Goal: Information Seeking & Learning: Find specific fact

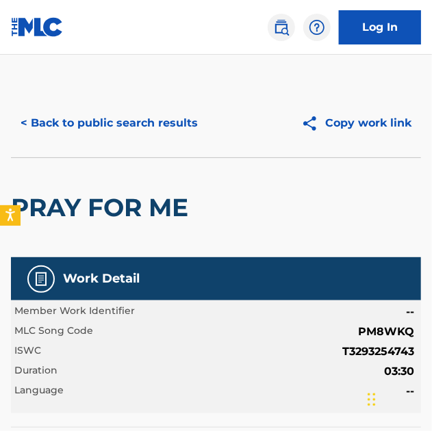
click at [185, 118] on button "< Back to public search results" at bounding box center [109, 123] width 196 height 34
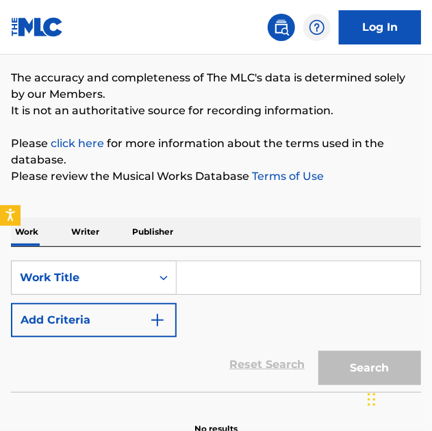
scroll to position [133, 0]
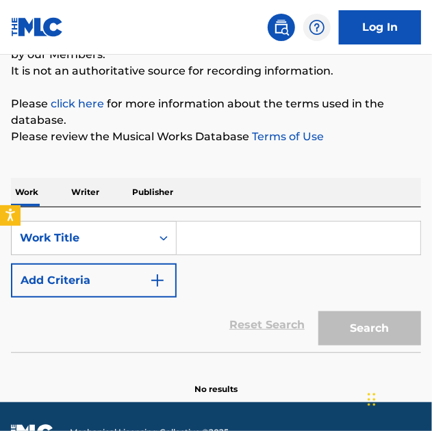
click at [226, 242] on input "Search Form" at bounding box center [297, 238] width 243 height 33
paste input "Clearly I See"
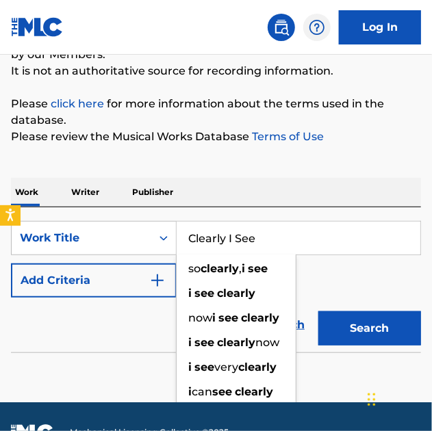
type input "Clearly I See"
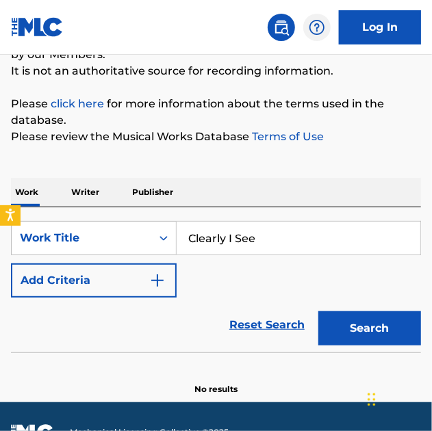
click at [362, 274] on div "SearchWithCriteria8efa65f9-1a87-4a50-b7a3-590d7cb609cb Work Title Clearly I See…" at bounding box center [216, 259] width 410 height 77
click at [167, 274] on button "Add Criteria" at bounding box center [93, 280] width 165 height 34
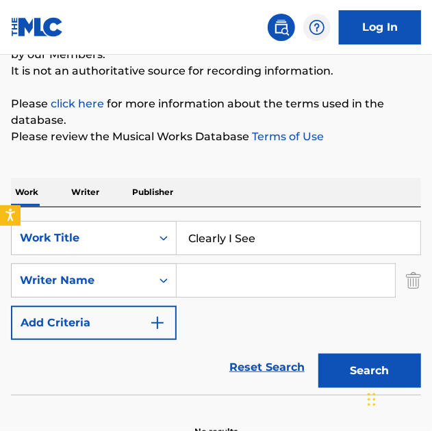
click at [367, 282] on input "Search Form" at bounding box center [285, 280] width 218 height 33
paste input "[PERSON_NAME]"
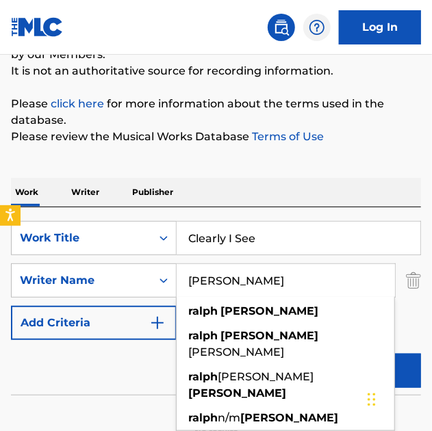
type input "[PERSON_NAME]"
click at [318, 354] on button "Search" at bounding box center [369, 371] width 103 height 34
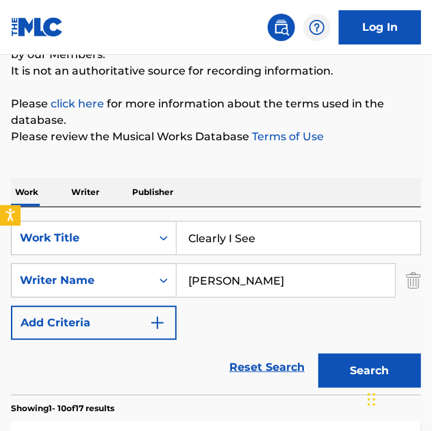
click at [352, 378] on button "Search" at bounding box center [369, 371] width 103 height 34
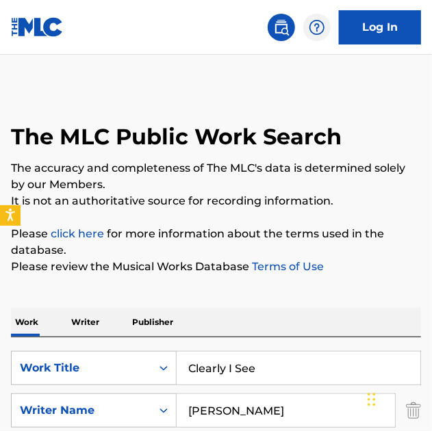
scroll to position [0, 0]
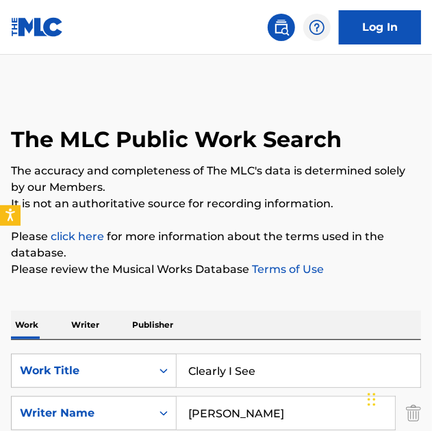
click at [259, 367] on input "Clearly I See" at bounding box center [297, 370] width 243 height 33
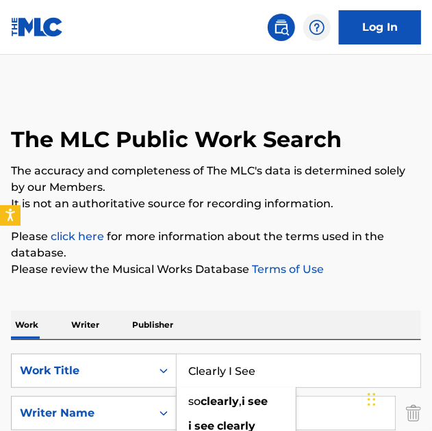
click at [259, 367] on input "Clearly I See" at bounding box center [297, 370] width 243 height 33
paste input "Don't Be Gone Too Long"
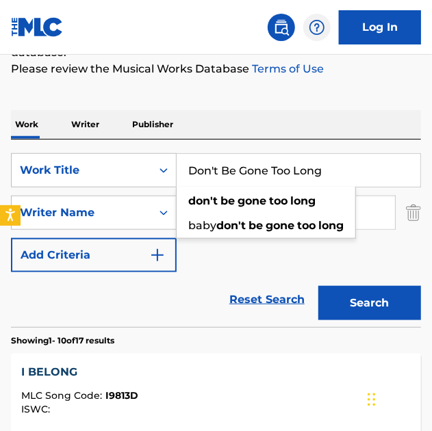
scroll to position [209, 0]
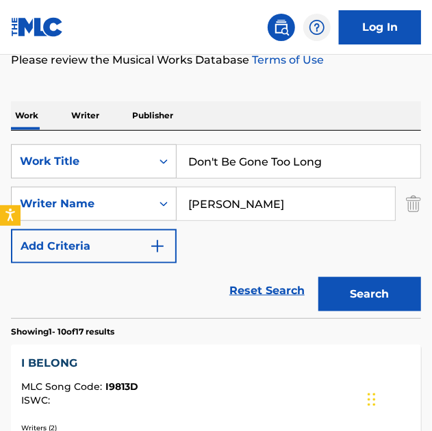
click at [362, 299] on button "Search" at bounding box center [369, 294] width 103 height 34
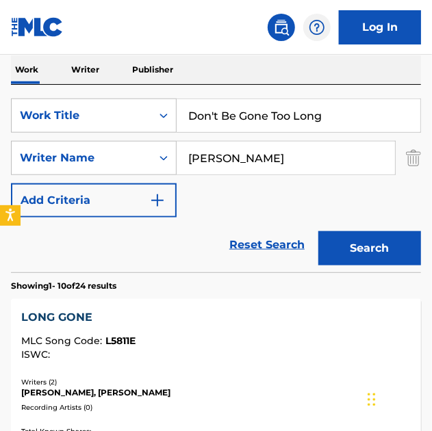
scroll to position [253, 0]
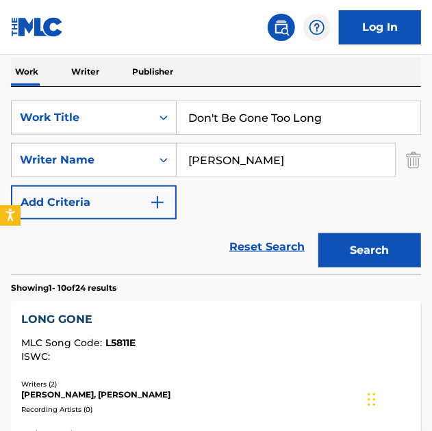
click at [343, 112] on input "Don't Be Gone Too Long" at bounding box center [297, 117] width 243 height 33
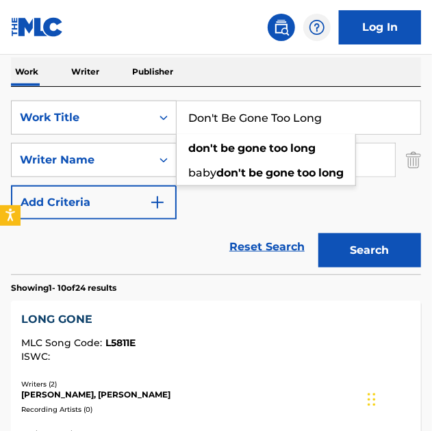
click at [343, 112] on input "Don't Be Gone Too Long" at bounding box center [297, 117] width 243 height 33
paste input "You Cry Over Me"
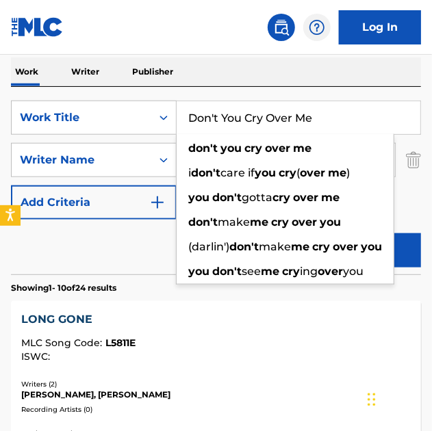
type input "Don't You Cry Over Me"
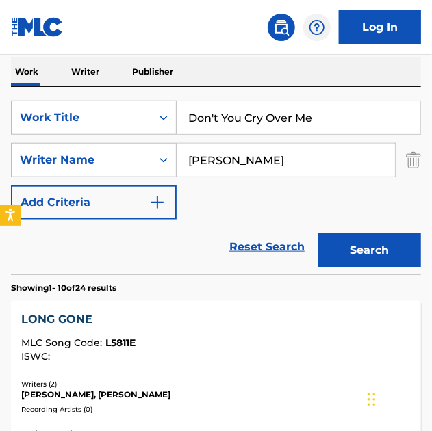
click at [336, 164] on input "[PERSON_NAME]" at bounding box center [285, 160] width 218 height 33
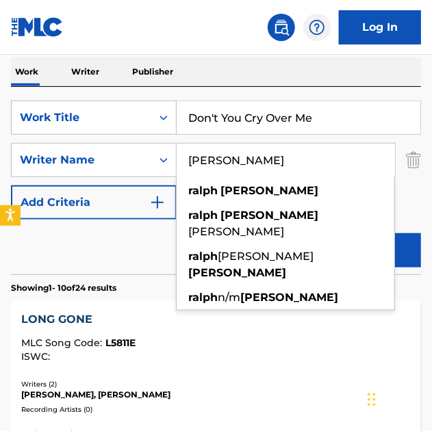
click at [336, 164] on input "[PERSON_NAME]" at bounding box center [285, 160] width 218 height 33
paste input "[PERSON_NAME]"
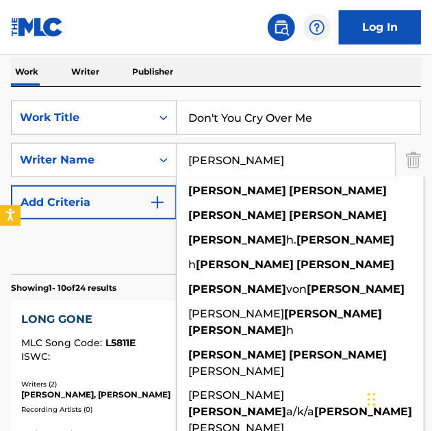
type input "[PERSON_NAME]"
click at [318, 233] on button "Search" at bounding box center [369, 250] width 103 height 34
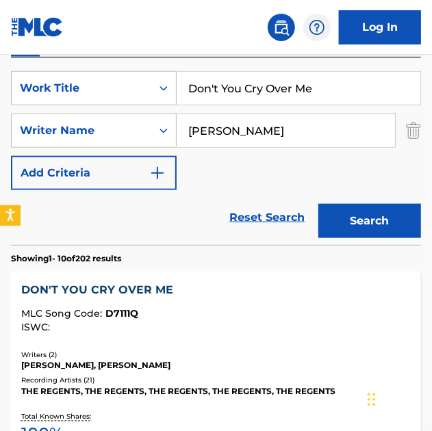
scroll to position [283, 0]
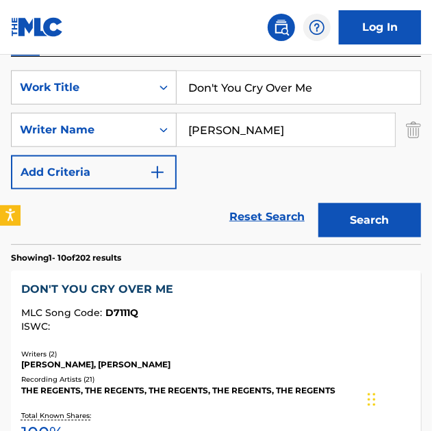
click at [160, 284] on div "DON'T YOU CRY OVER ME" at bounding box center [215, 289] width 389 height 16
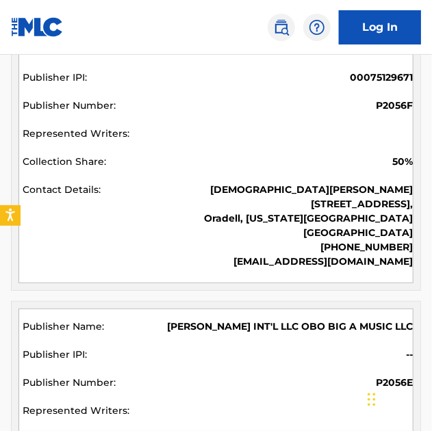
scroll to position [890, 0]
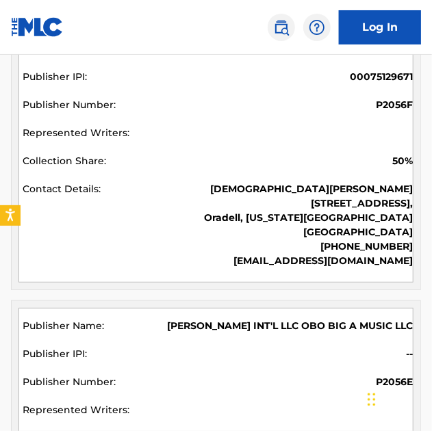
click at [273, 254] on p "[EMAIL_ADDRESS][DOMAIN_NAME]" at bounding box center [308, 261] width 209 height 14
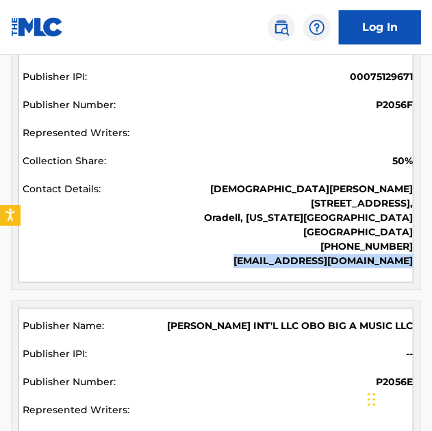
click at [273, 254] on p "[EMAIL_ADDRESS][DOMAIN_NAME]" at bounding box center [308, 261] width 209 height 14
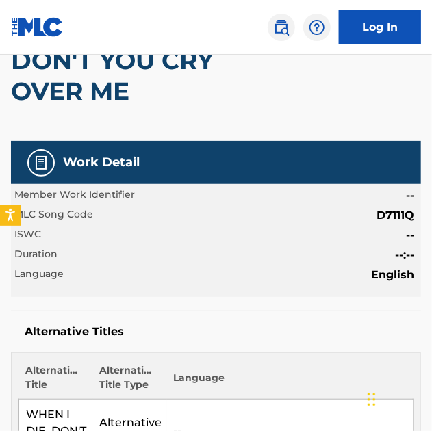
scroll to position [0, 0]
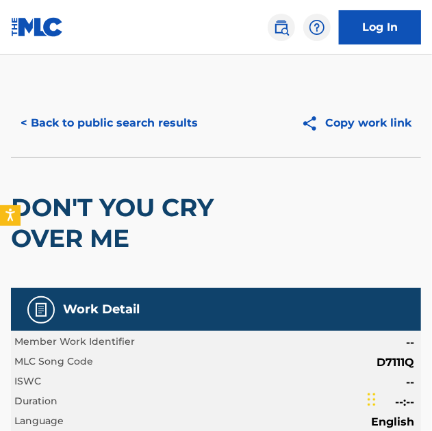
click at [148, 125] on button "< Back to public search results" at bounding box center [109, 123] width 196 height 34
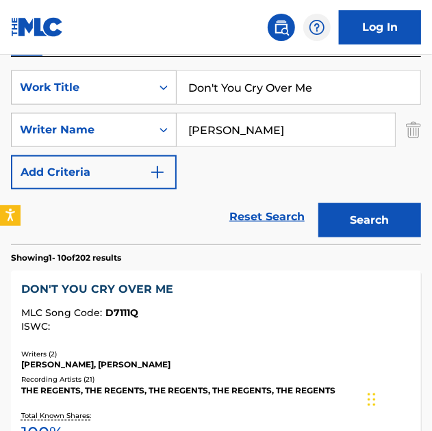
click at [232, 83] on input "Don't You Cry Over Me" at bounding box center [297, 87] width 243 height 33
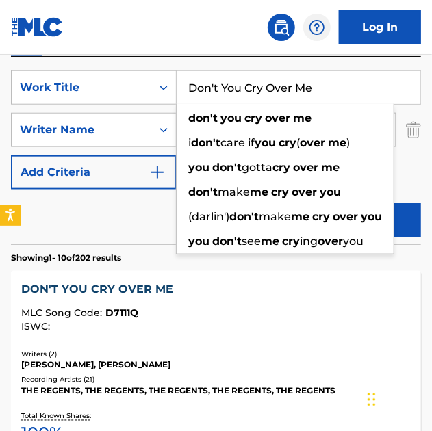
paste input "Life's Great Rac"
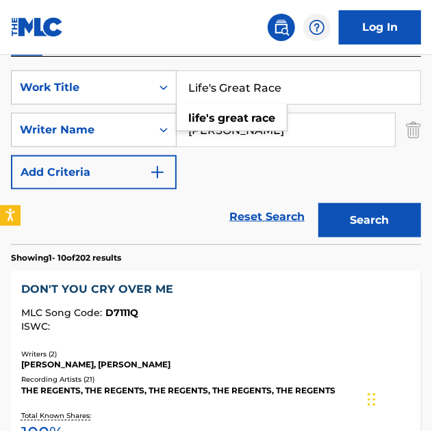
type input "Life's Great Race"
click at [220, 183] on div "SearchWithCriteria8efa65f9-1a87-4a50-b7a3-590d7cb609cb Work Title Life's Great …" at bounding box center [216, 129] width 410 height 119
click at [265, 135] on input "[PERSON_NAME]" at bounding box center [285, 130] width 218 height 33
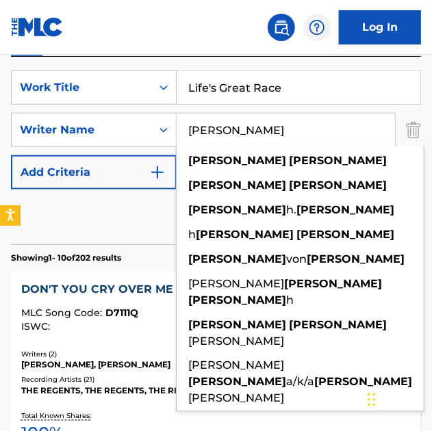
click at [265, 135] on input "[PERSON_NAME]" at bounding box center [285, 130] width 218 height 33
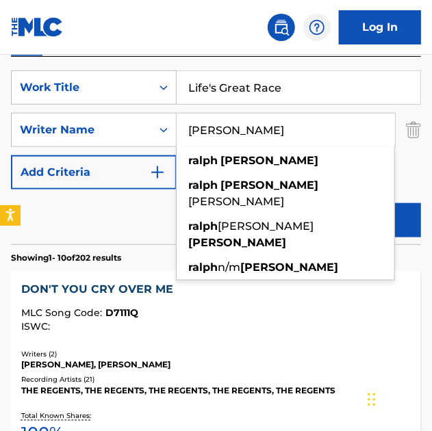
type input "[PERSON_NAME]"
click at [318, 203] on button "Search" at bounding box center [369, 220] width 103 height 34
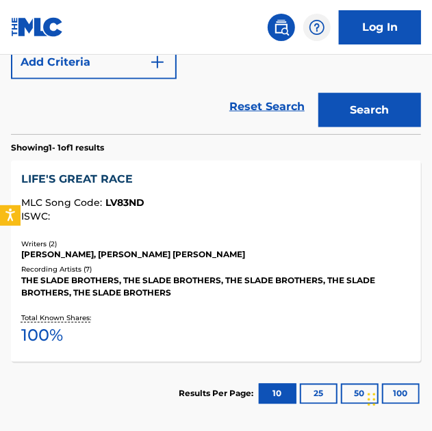
scroll to position [394, 0]
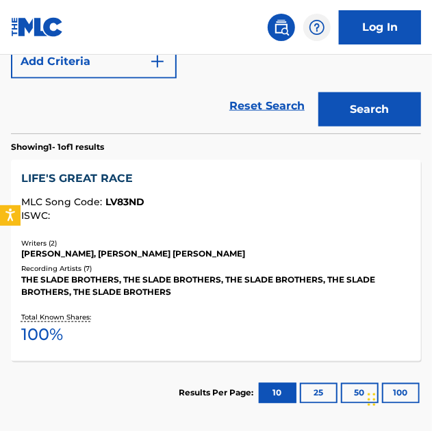
click at [120, 172] on div "LIFE'S GREAT RACE" at bounding box center [215, 178] width 389 height 16
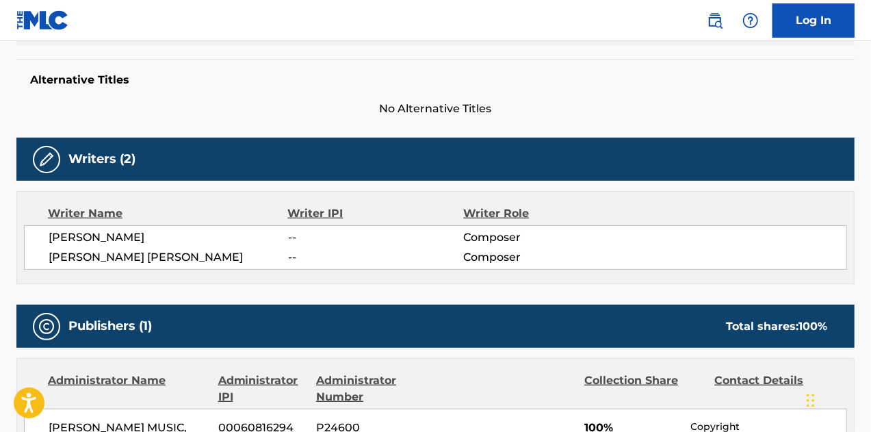
scroll to position [345, 0]
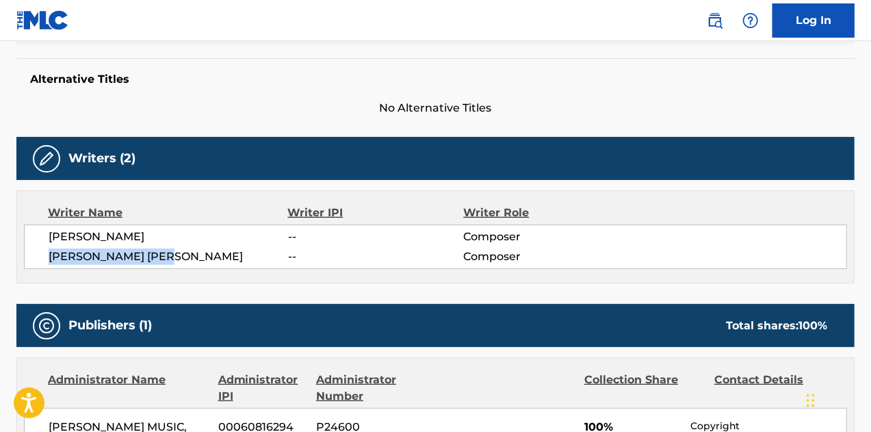
drag, startPoint x: 179, startPoint y: 261, endPoint x: 48, endPoint y: 269, distance: 131.6
click at [48, 269] on div "Writer Name Writer IPI Writer Role [PERSON_NAME] -- Composer [PERSON_NAME] [PER…" at bounding box center [435, 236] width 838 height 93
copy span "[PERSON_NAME] [PERSON_NAME]"
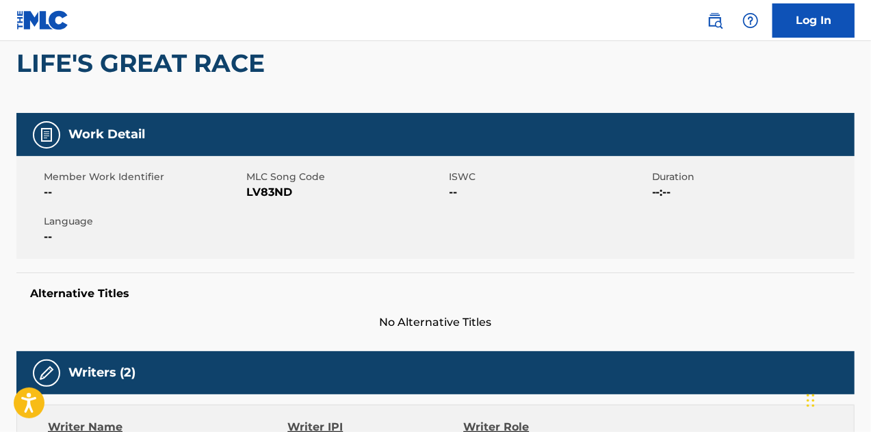
scroll to position [0, 0]
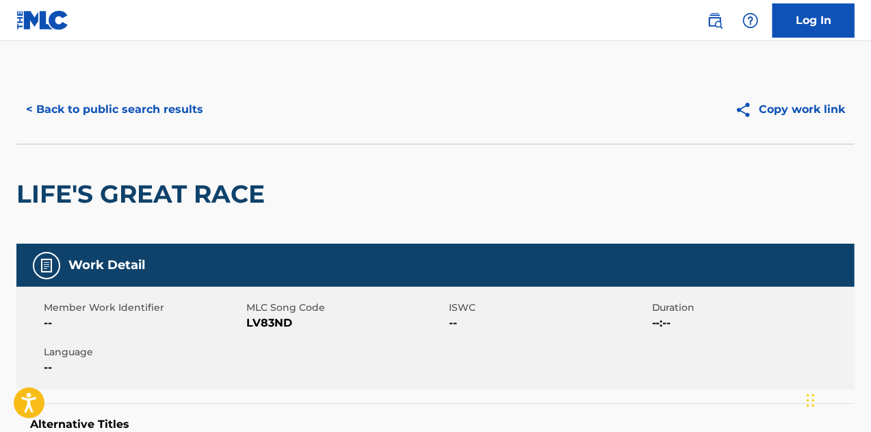
click at [101, 112] on button "< Back to public search results" at bounding box center [114, 109] width 196 height 34
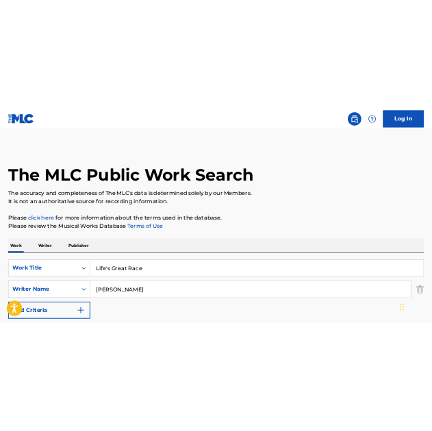
scroll to position [234, 0]
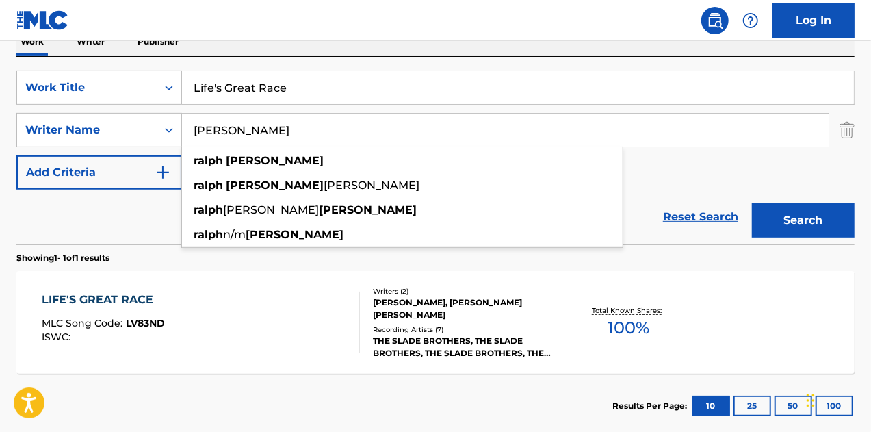
click at [254, 140] on input "[PERSON_NAME]" at bounding box center [505, 130] width 646 height 33
paste input "[PERSON_NAME] [PERSON_NAME]"
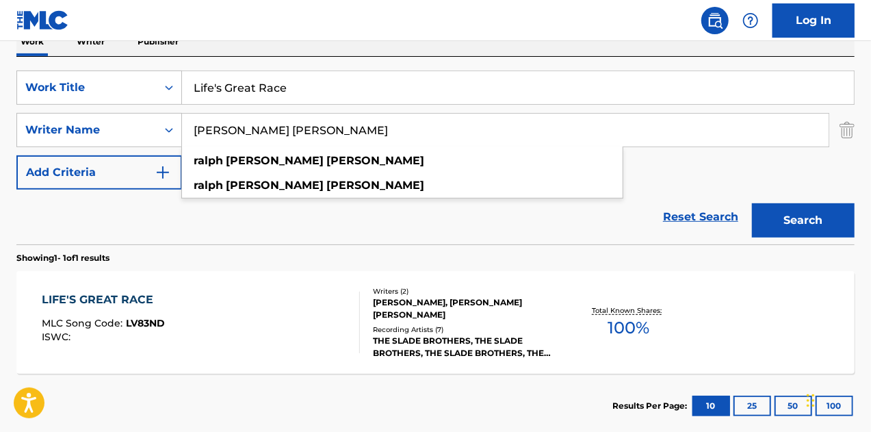
type input "[PERSON_NAME] [PERSON_NAME]"
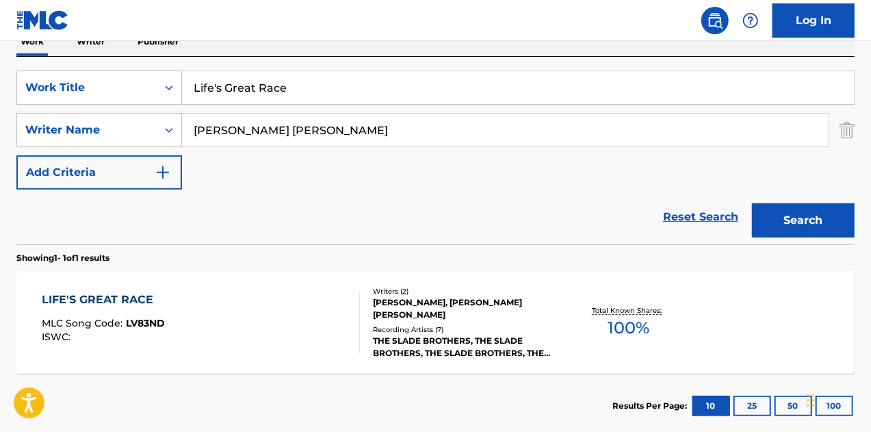
click at [431, 220] on div "Reset Search Search" at bounding box center [435, 216] width 838 height 55
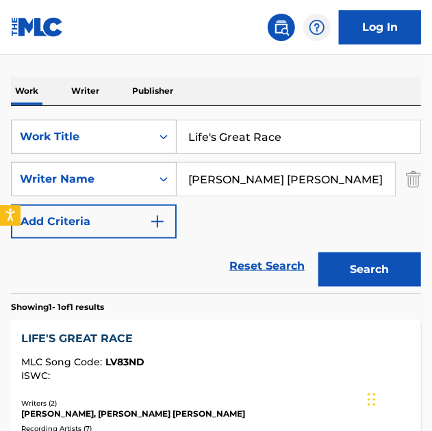
click at [289, 139] on input "Life's Great Race" at bounding box center [297, 136] width 243 height 33
paste input "Clearly I Se"
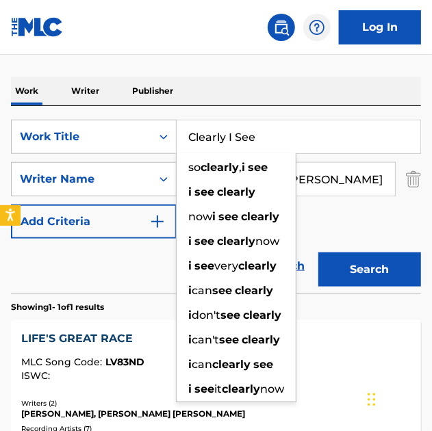
click at [318, 252] on button "Search" at bounding box center [369, 269] width 103 height 34
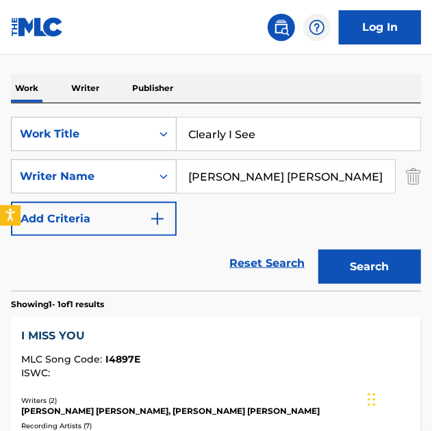
scroll to position [236, 0]
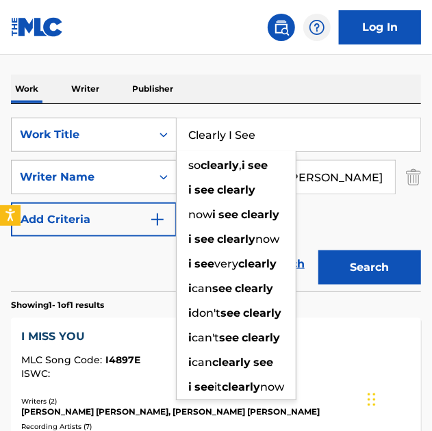
click at [301, 150] on div "Clearly I See so clearly , i see i see clearly now i see clearly i see clearly …" at bounding box center [297, 134] width 243 height 33
click at [296, 151] on div "so clearly , i see i see clearly now i see clearly i see clearly now i see very…" at bounding box center [236, 275] width 120 height 249
click at [313, 137] on input "Clearly I See" at bounding box center [297, 134] width 243 height 33
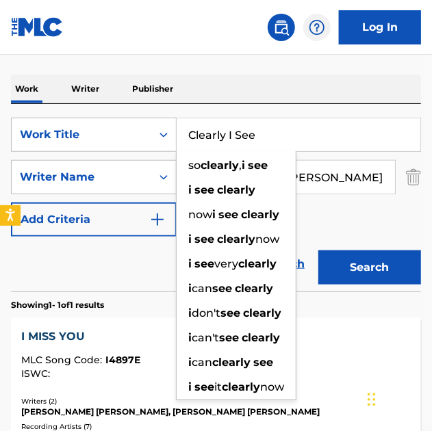
paste input "Don't Be Gone Too Long"
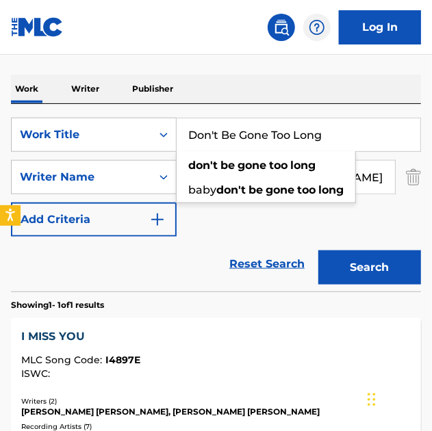
click at [318, 250] on button "Search" at bounding box center [369, 267] width 103 height 34
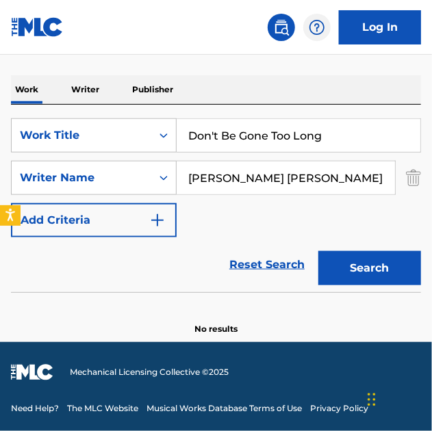
scroll to position [235, 0]
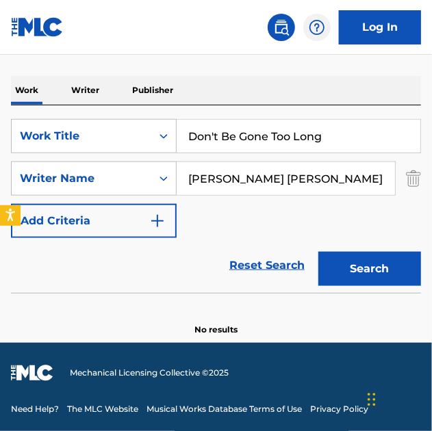
click at [362, 127] on input "Don't Be Gone Too Long" at bounding box center [297, 136] width 243 height 33
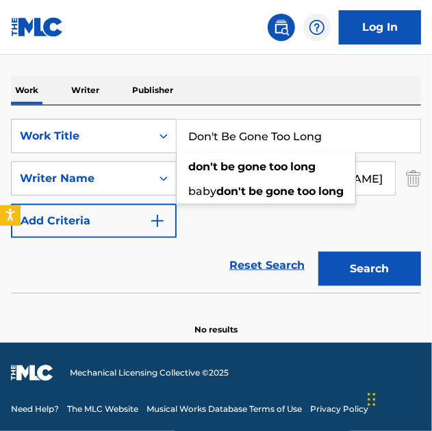
click at [362, 127] on input "Don't Be Gone Too Long" at bounding box center [297, 136] width 243 height 33
paste input "For a Rainy Day"
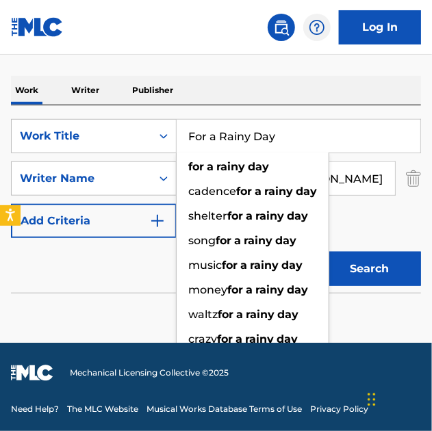
type input "For a Rainy Day"
click at [318, 252] on button "Search" at bounding box center [369, 269] width 103 height 34
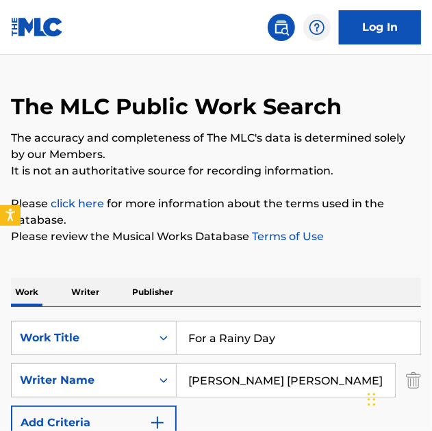
scroll to position [27, 0]
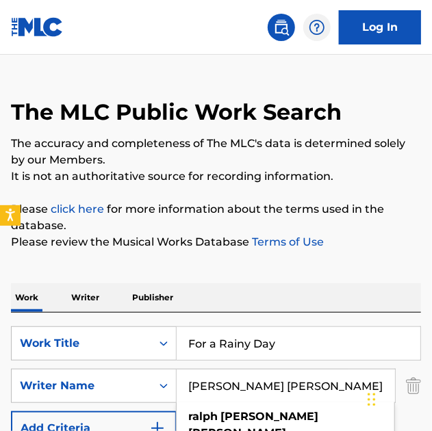
click at [260, 388] on input "[PERSON_NAME] [PERSON_NAME]" at bounding box center [285, 385] width 218 height 33
click at [98, 303] on p "Writer" at bounding box center [85, 297] width 36 height 29
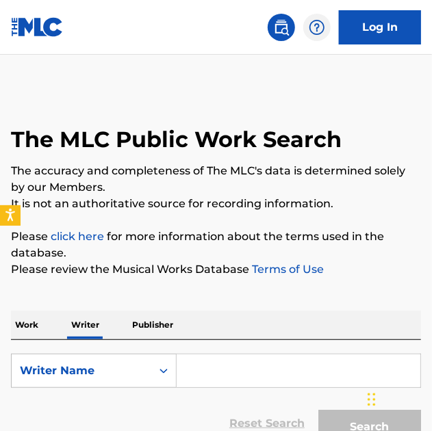
click at [216, 369] on input "Search Form" at bounding box center [297, 370] width 243 height 33
paste input "[PERSON_NAME] [PERSON_NAME]"
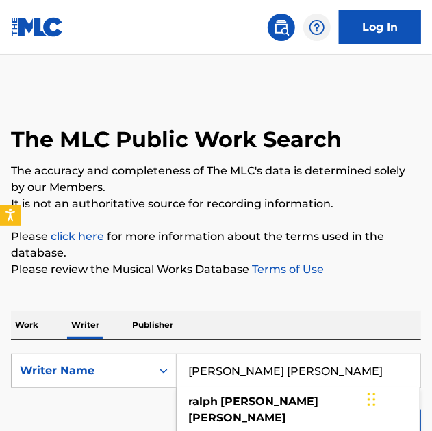
type input "[PERSON_NAME] [PERSON_NAME]"
click at [318, 410] on button "Search" at bounding box center [369, 427] width 103 height 34
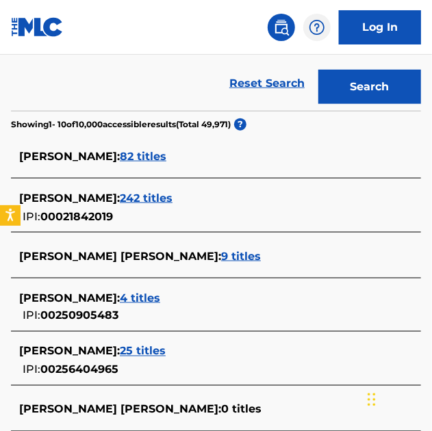
scroll to position [347, 0]
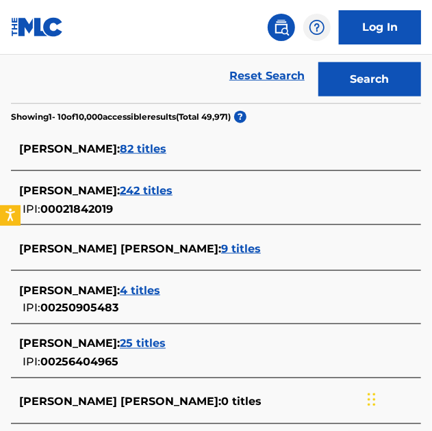
click at [221, 247] on span "9 titles" at bounding box center [241, 248] width 40 height 13
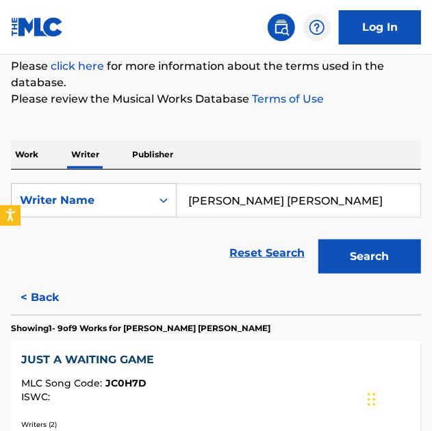
scroll to position [170, 0]
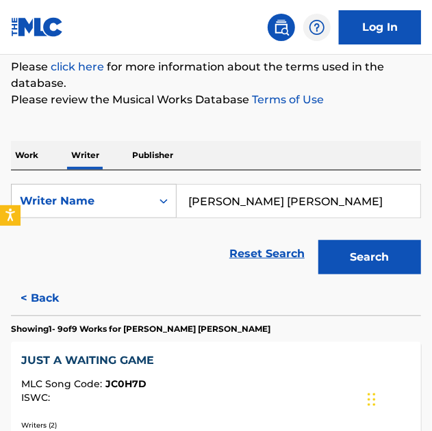
click at [44, 303] on button "< Back" at bounding box center [52, 298] width 82 height 34
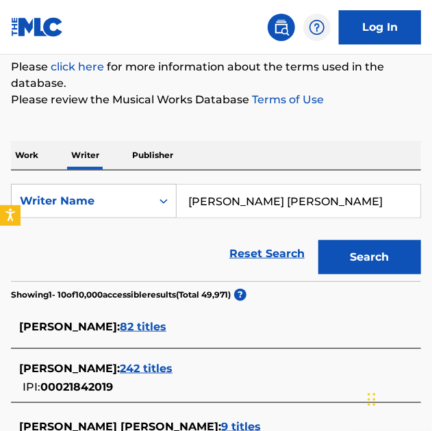
click at [142, 369] on span "242 titles" at bounding box center [146, 368] width 53 height 13
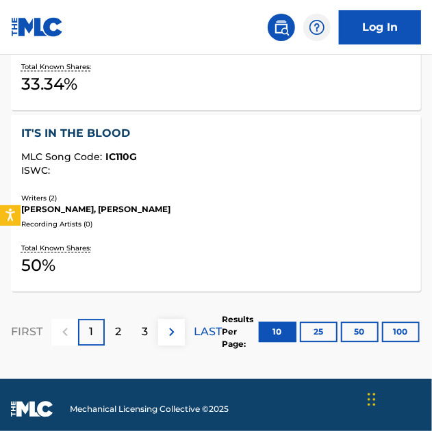
scroll to position [2101, 0]
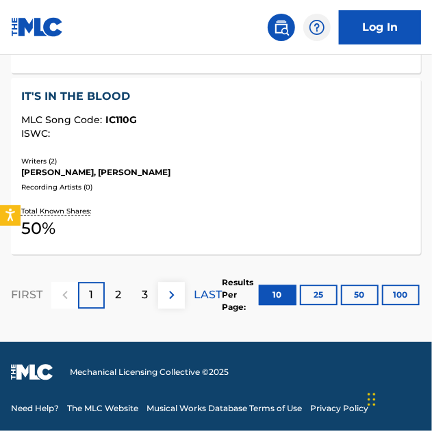
click at [397, 297] on button "100" at bounding box center [401, 294] width 38 height 21
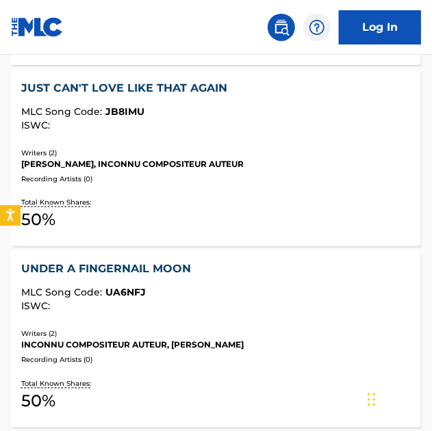
scroll to position [5625, 0]
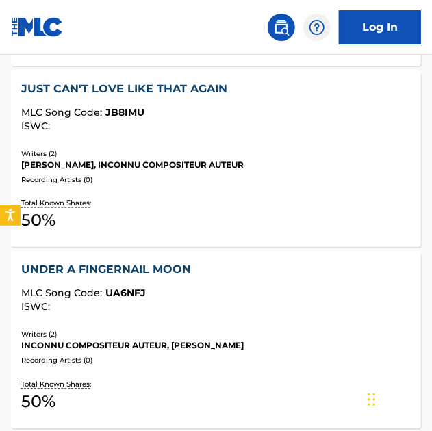
click at [180, 97] on div "JUST CAN'T LOVE LIKE THAT AGAIN" at bounding box center [215, 89] width 389 height 16
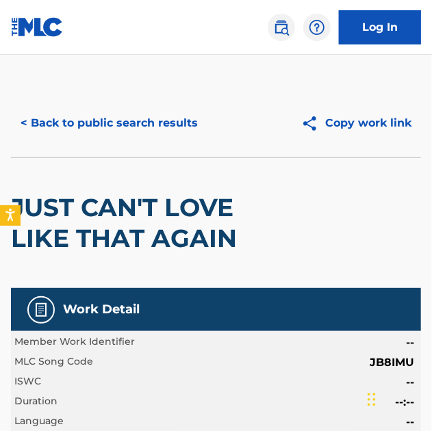
click at [147, 124] on button "< Back to public search results" at bounding box center [109, 123] width 196 height 34
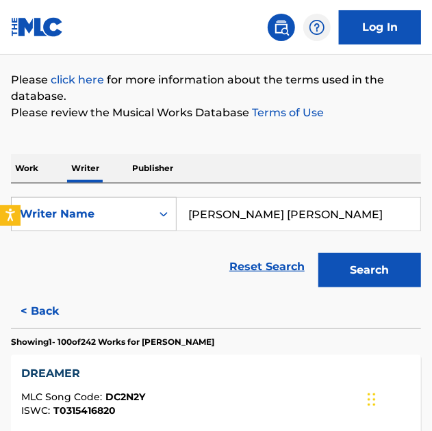
click at [30, 172] on p "Work" at bounding box center [26, 168] width 31 height 29
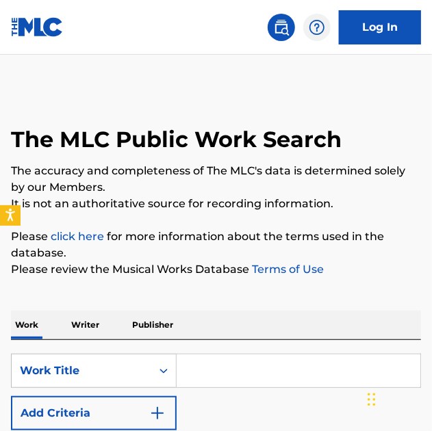
click at [220, 354] on input "Search Form" at bounding box center [297, 370] width 243 height 33
paste input "Genesis"
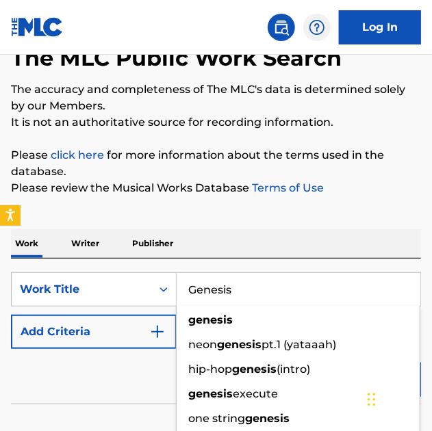
scroll to position [83, 0]
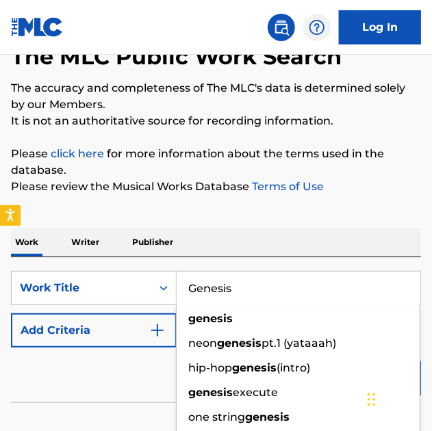
type input "Genesis"
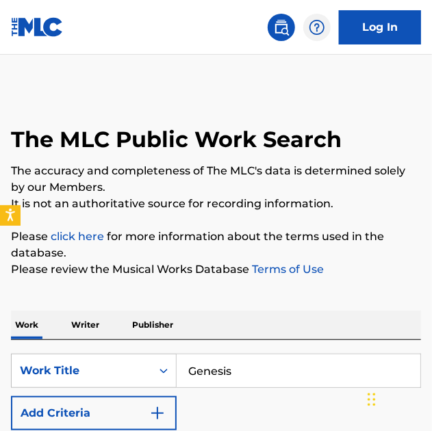
scroll to position [0, 0]
click at [105, 386] on form "SearchWithCriteria8efa65f9-1a87-4a50-b7a3-590d7cb609cb Work Title Genesis Add C…" at bounding box center [216, 419] width 410 height 131
click at [150, 416] on img "Search Form" at bounding box center [157, 413] width 16 height 16
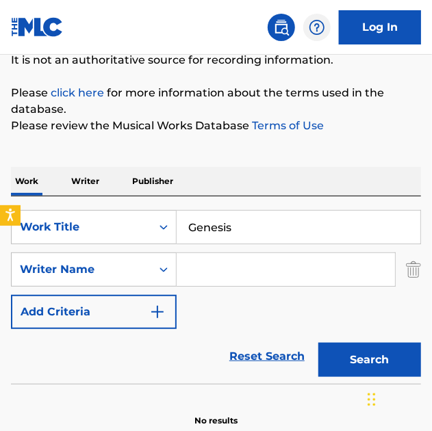
scroll to position [144, 0]
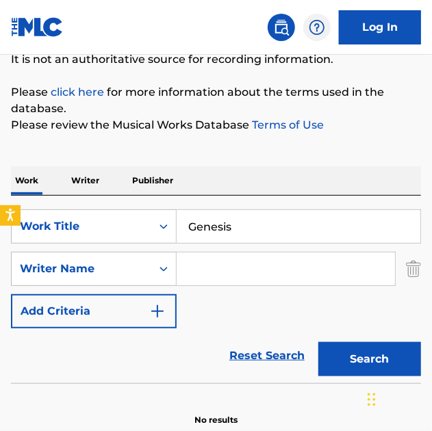
click at [300, 269] on input "Search Form" at bounding box center [285, 268] width 218 height 33
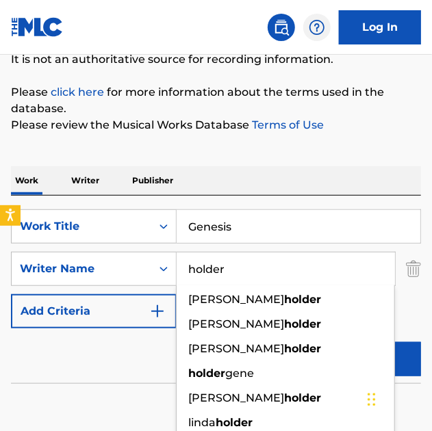
type input "holder"
click at [318, 342] on button "Search" at bounding box center [369, 359] width 103 height 34
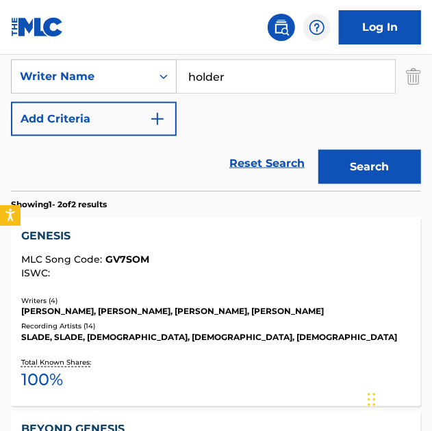
scroll to position [339, 0]
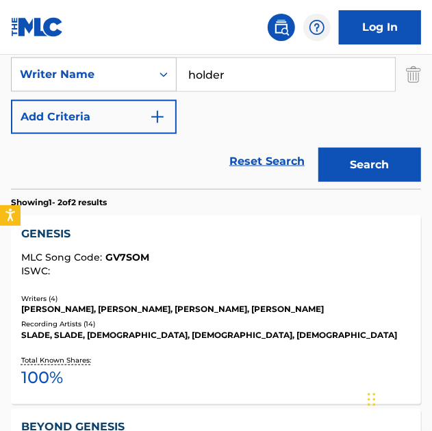
click at [65, 232] on div "GENESIS" at bounding box center [215, 234] width 389 height 16
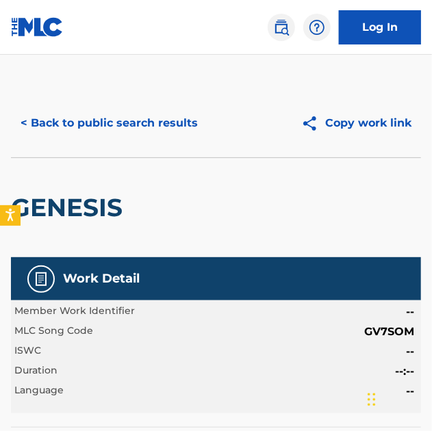
click at [160, 122] on button "< Back to public search results" at bounding box center [109, 123] width 196 height 34
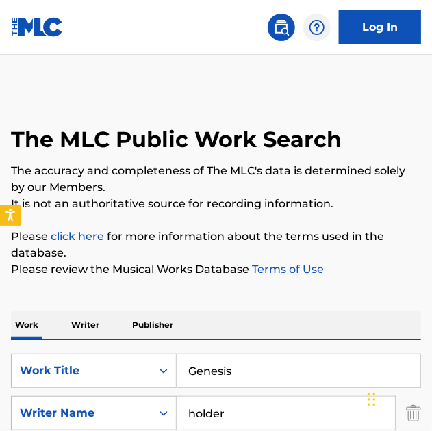
scroll to position [339, 0]
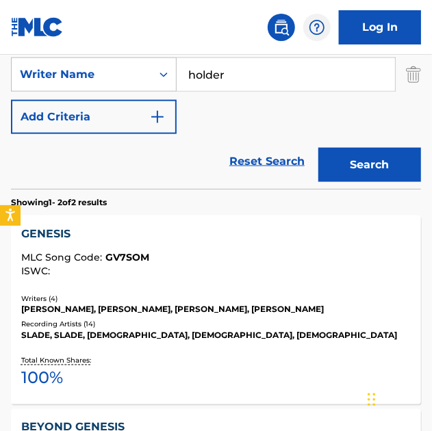
click at [342, 161] on button "Search" at bounding box center [369, 165] width 103 height 34
click at [371, 170] on button "Search" at bounding box center [369, 165] width 103 height 34
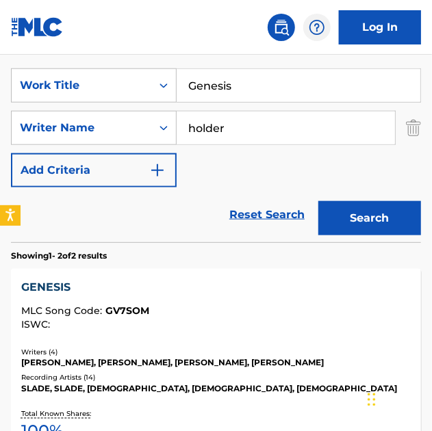
click at [245, 87] on input "Genesis" at bounding box center [297, 85] width 243 height 33
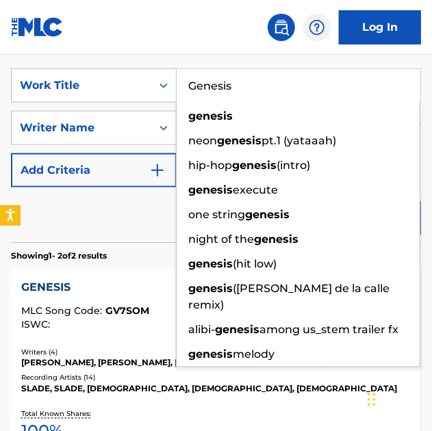
click at [245, 87] on input "Genesis" at bounding box center [297, 85] width 243 height 33
paste input "Keep it Rockin’"
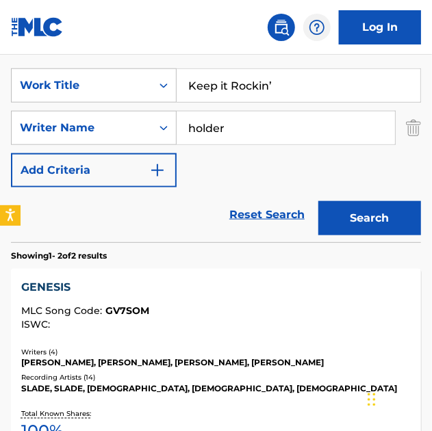
type input "Keep it Rockin’"
click at [318, 201] on button "Search" at bounding box center [369, 218] width 103 height 34
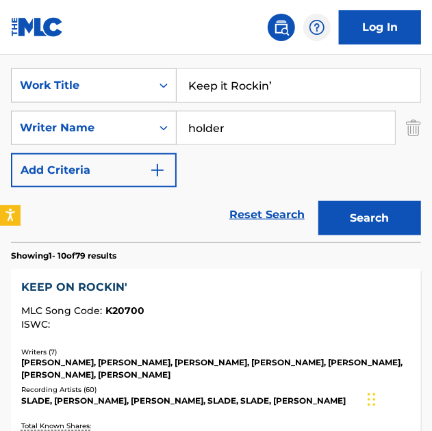
click at [107, 280] on div "KEEP ON ROCKIN'" at bounding box center [215, 287] width 389 height 16
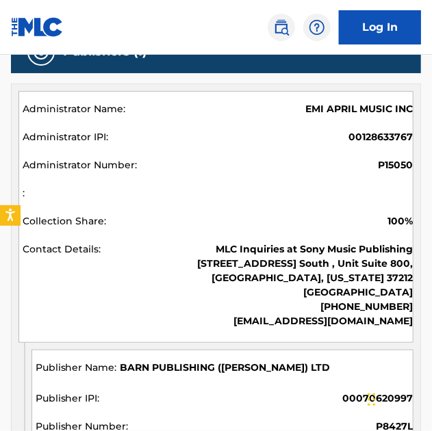
scroll to position [918, 0]
